Goal: Task Accomplishment & Management: Use online tool/utility

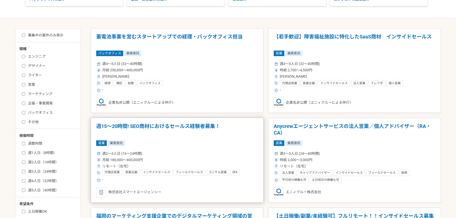
scroll to position [90, 0]
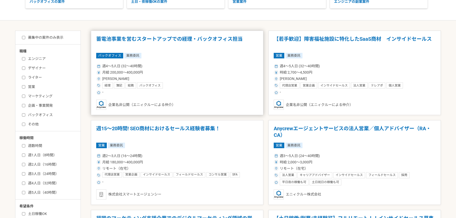
click at [197, 86] on div "経理 簿記 総務 バックオフィス" at bounding box center [177, 85] width 162 height 6
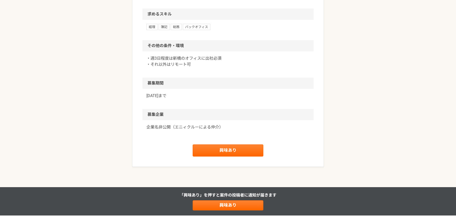
scroll to position [379, 0]
